Goal: Obtain resource: Obtain resource

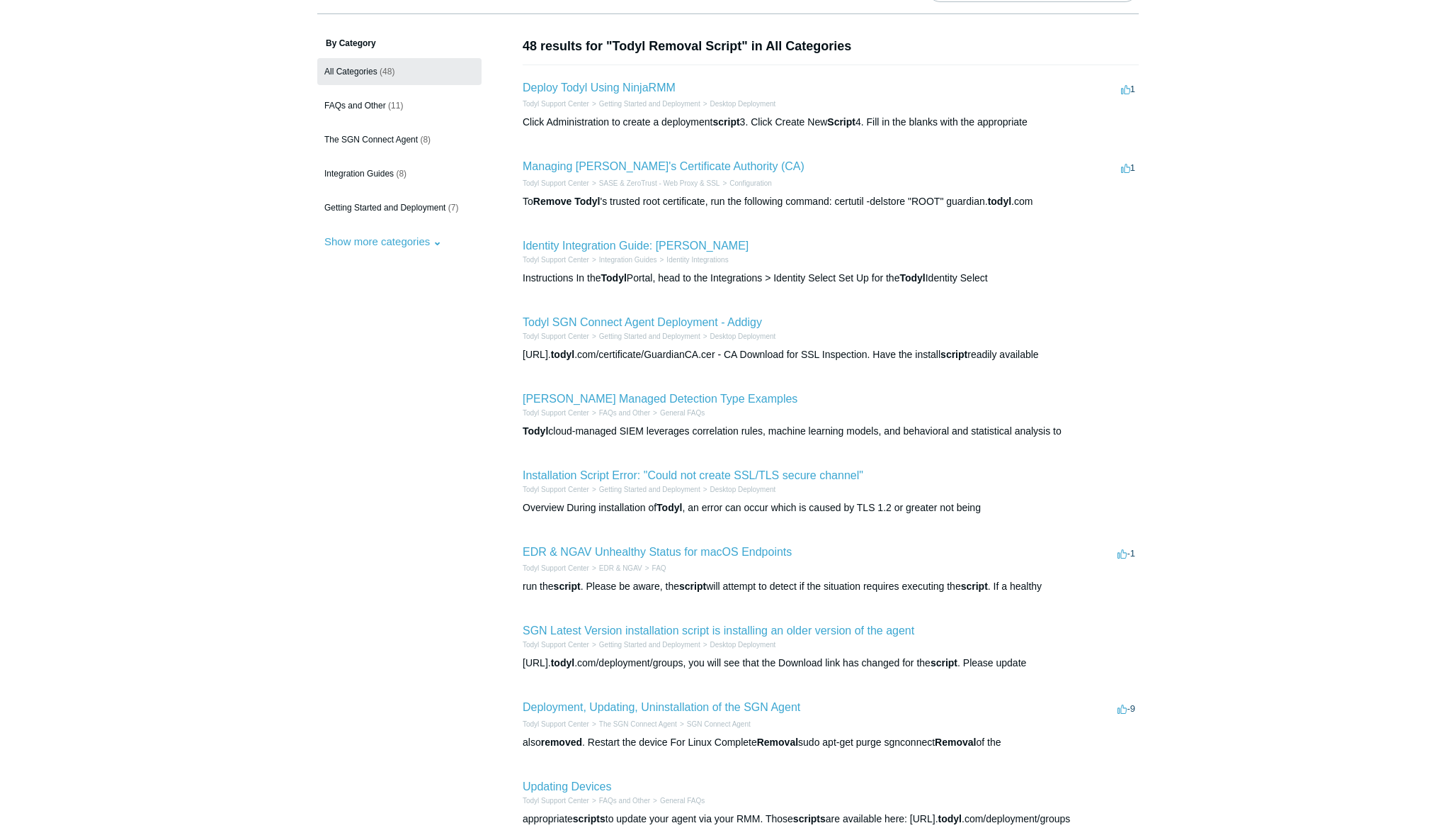
scroll to position [256, 0]
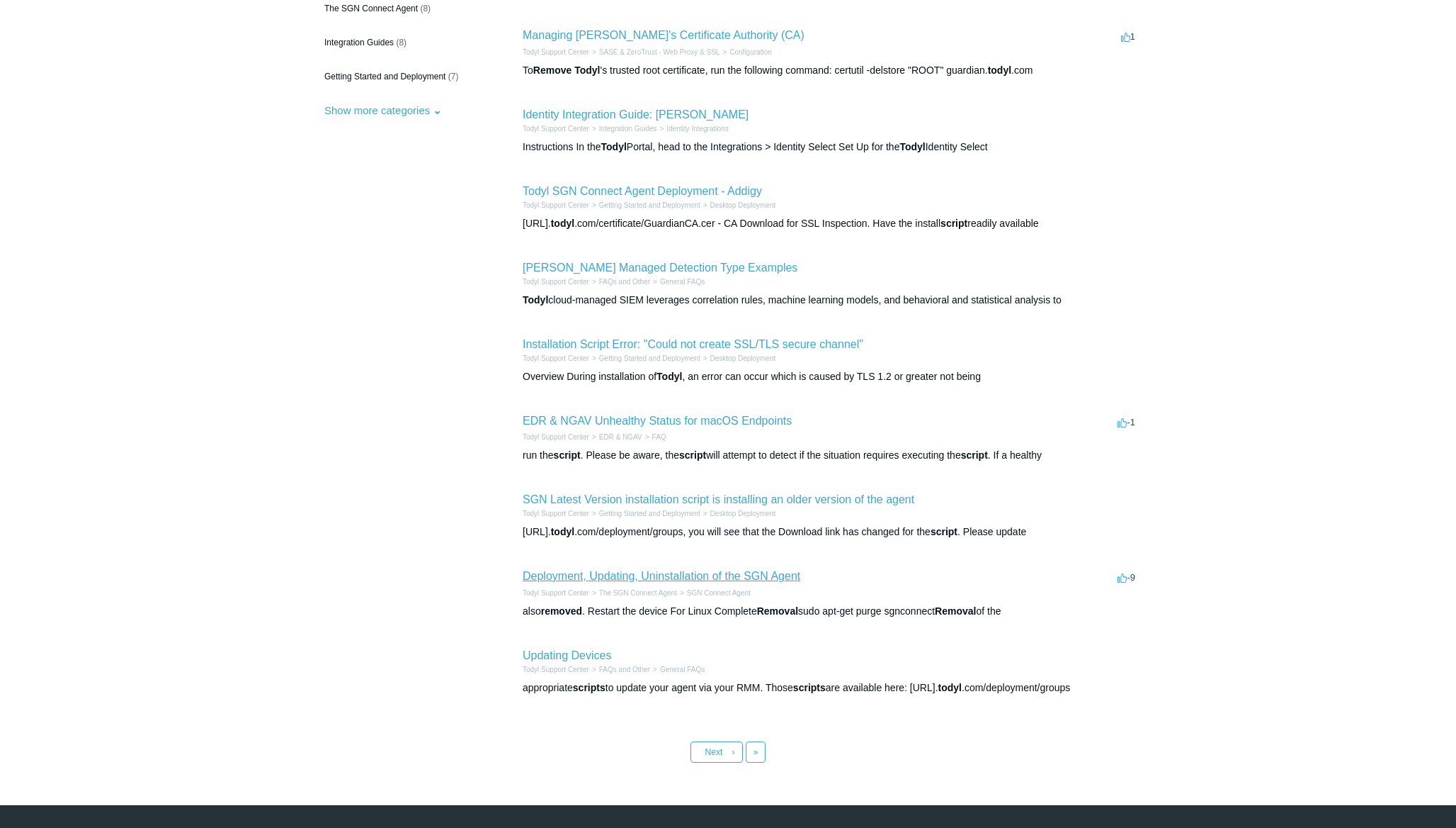
click at [738, 570] on link "Deployment, Updating, Uninstallation of the SGN Agent" at bounding box center [662, 575] width 278 height 12
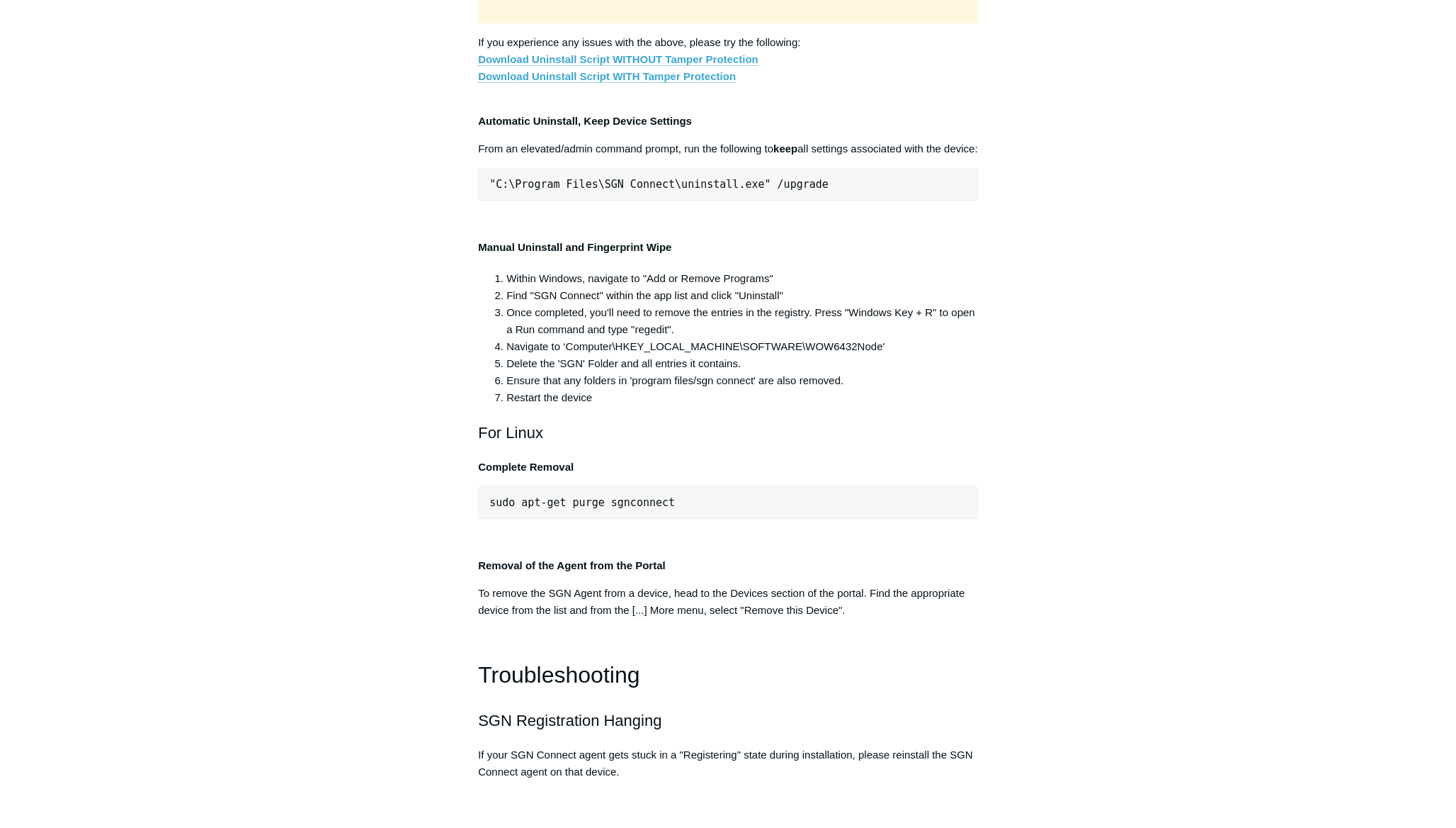
scroll to position [2693, 0]
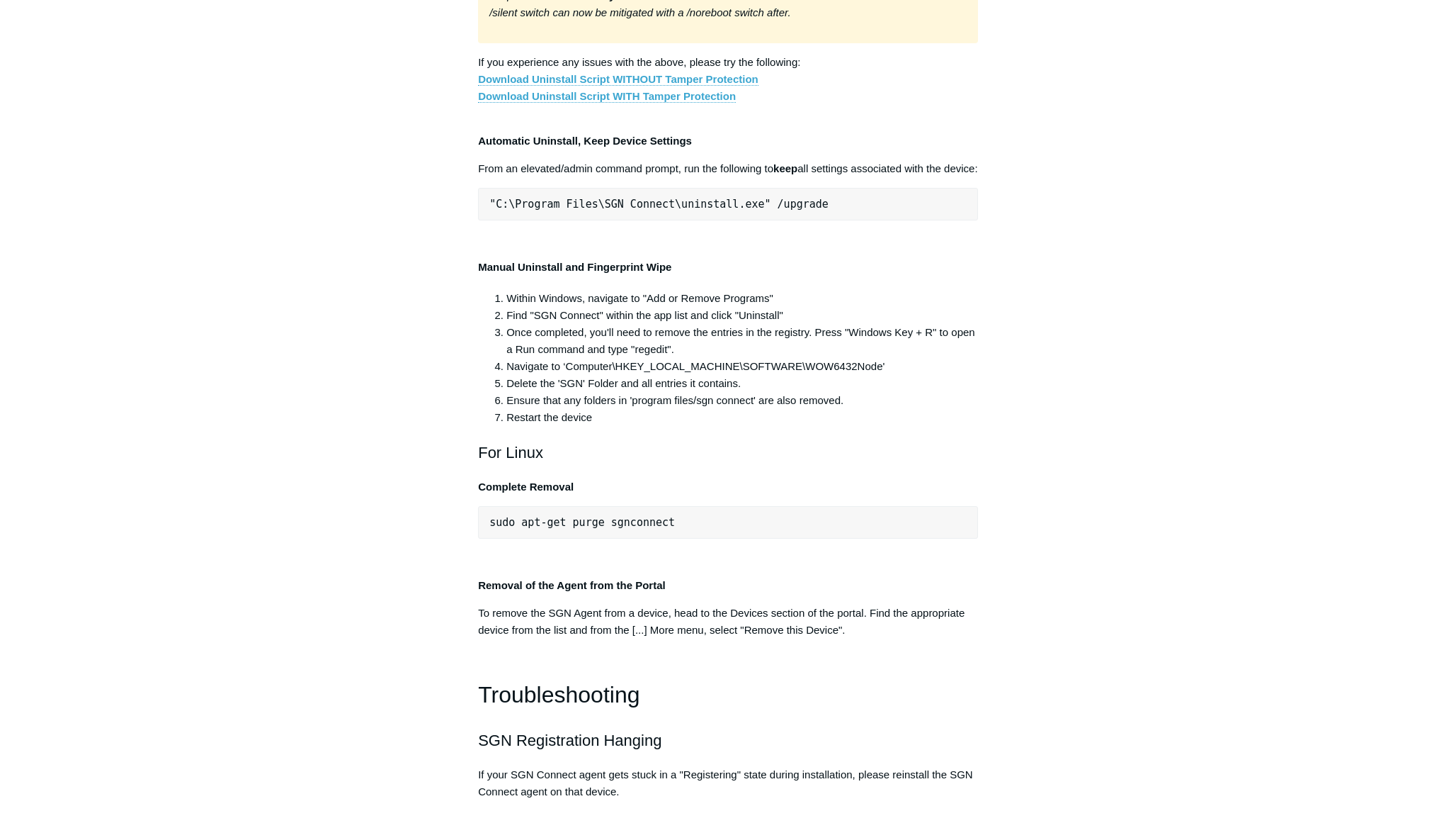
drag, startPoint x: 498, startPoint y: 443, endPoint x: 573, endPoint y: 456, distance: 76.1
